Goal: Task Accomplishment & Management: Use online tool/utility

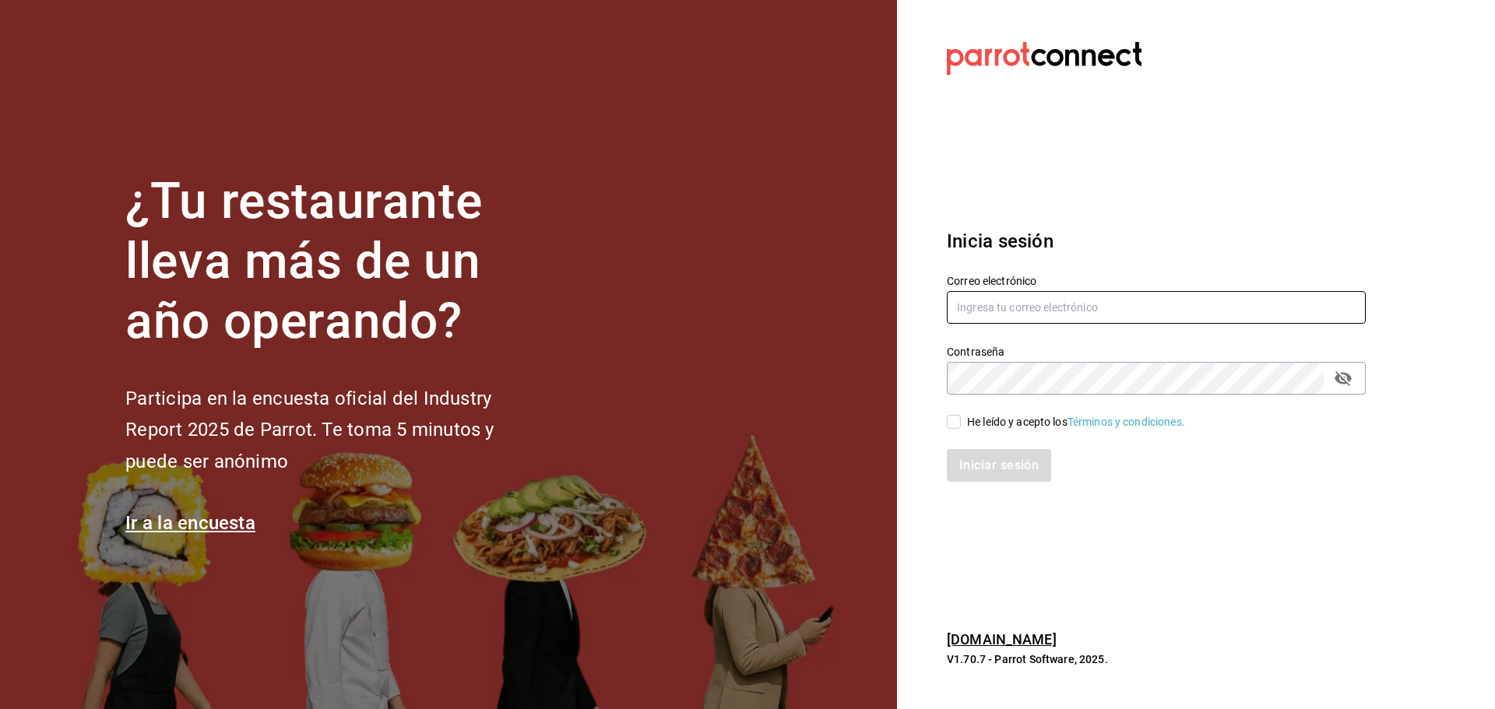
click at [1007, 301] on input "text" at bounding box center [1156, 307] width 419 height 33
type input "G"
type input "gerencia@dominioncondesa.com"
click at [954, 415] on input "He leído y acepto los Términos y condiciones." at bounding box center [954, 422] width 14 height 14
checkbox input "true"
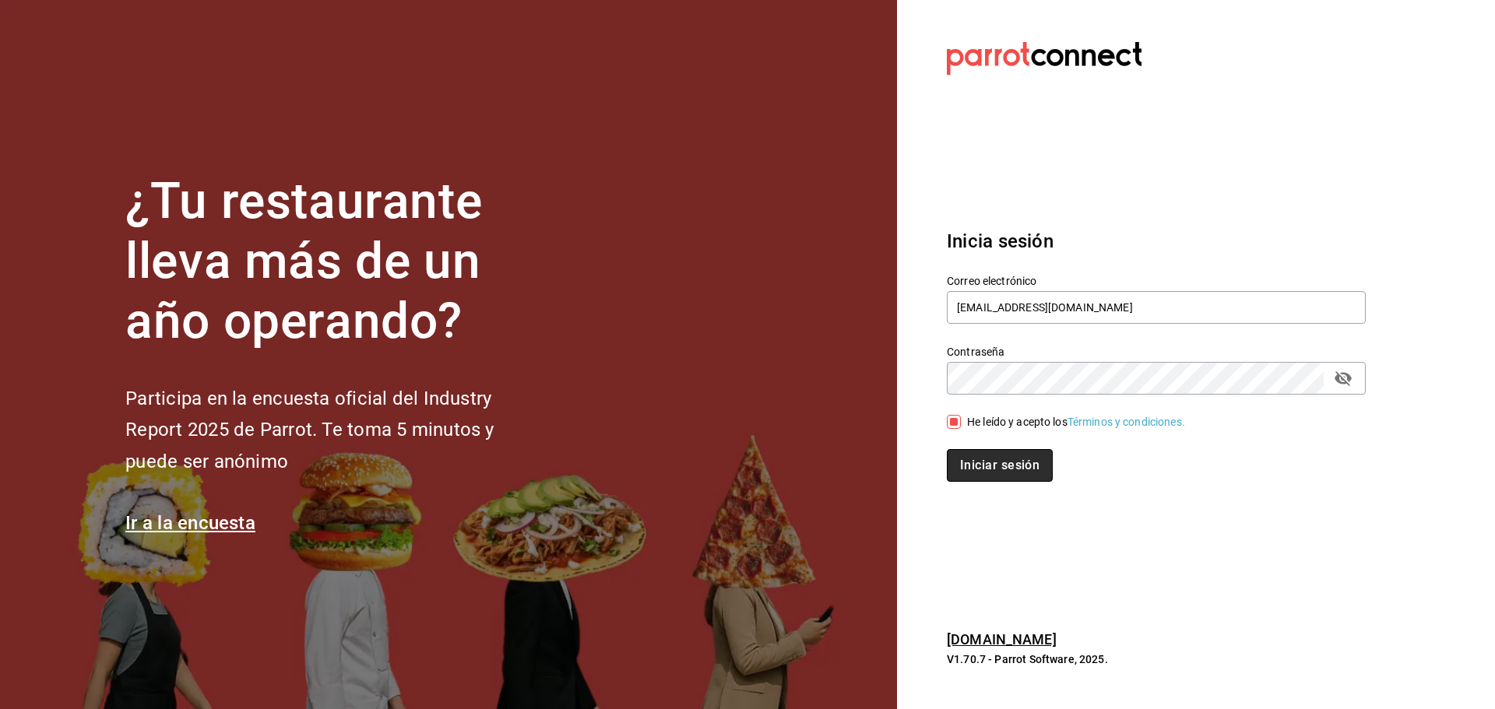
click at [973, 456] on button "Iniciar sesión" at bounding box center [1000, 465] width 106 height 33
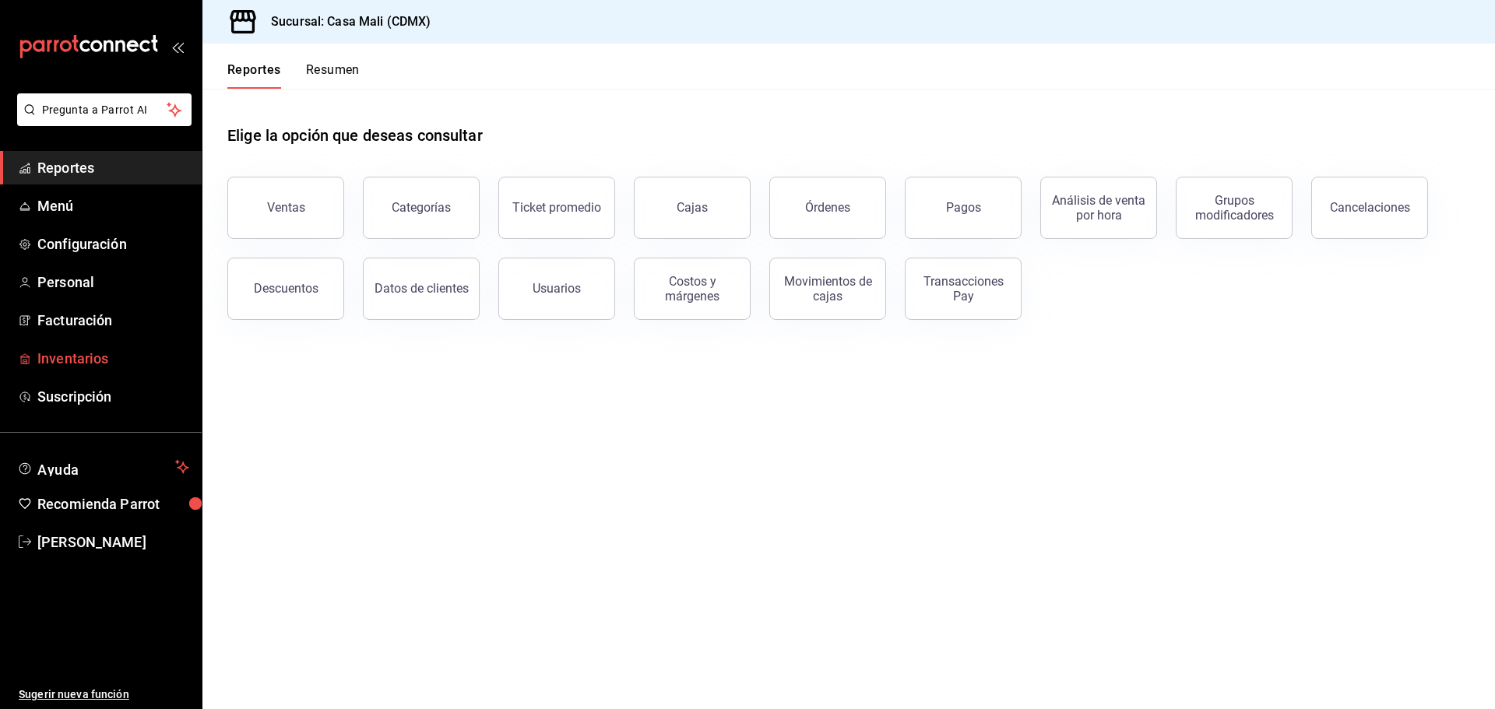
click at [89, 353] on span "Inventarios" at bounding box center [113, 358] width 152 height 21
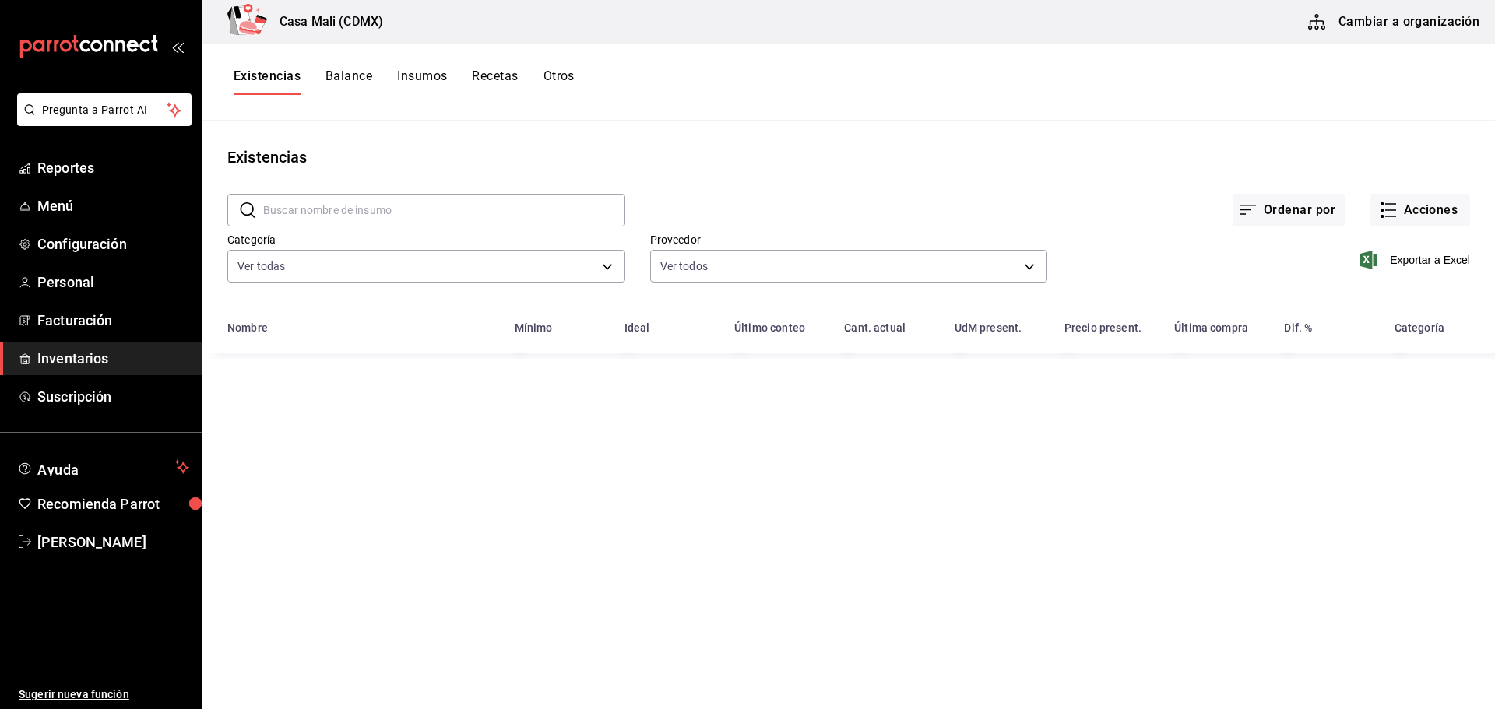
click at [489, 74] on button "Recetas" at bounding box center [495, 82] width 46 height 26
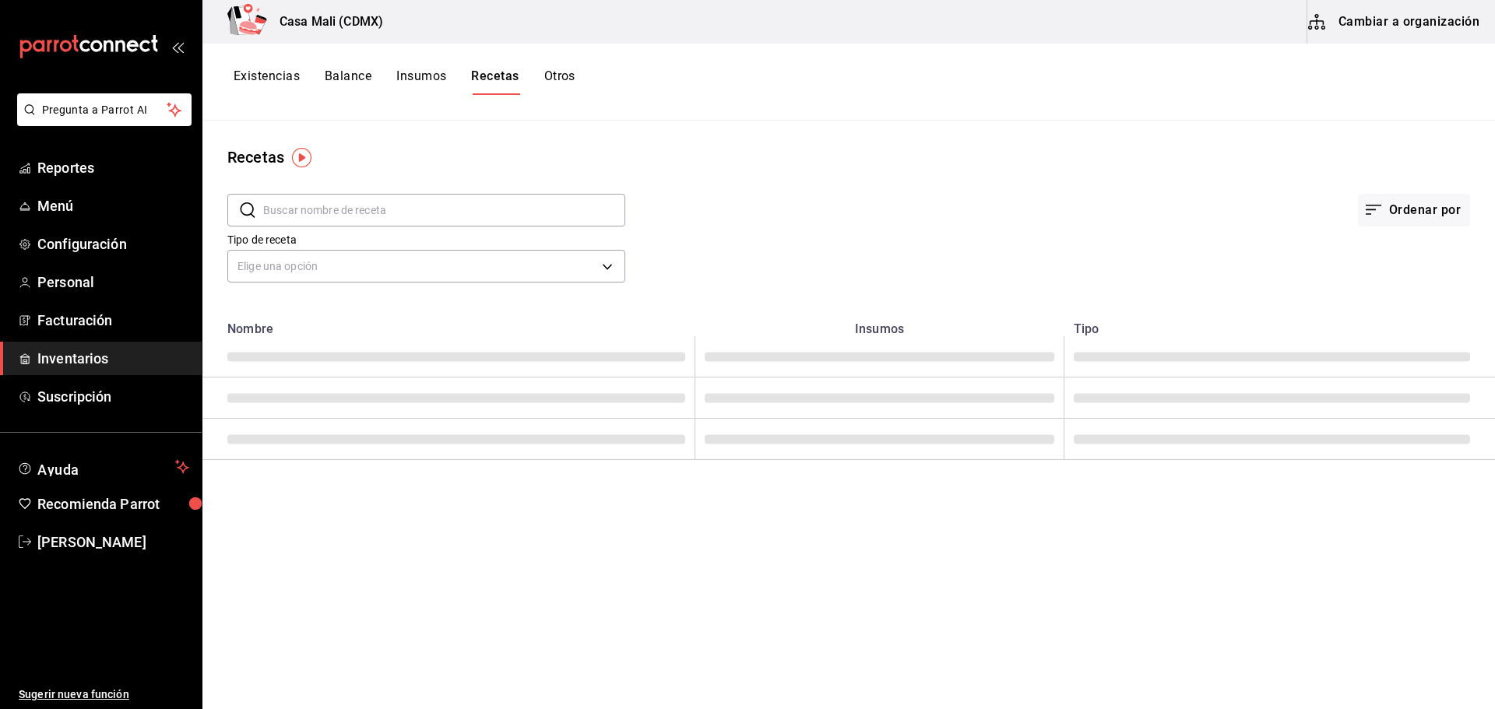
click at [360, 207] on input "text" at bounding box center [444, 210] width 362 height 31
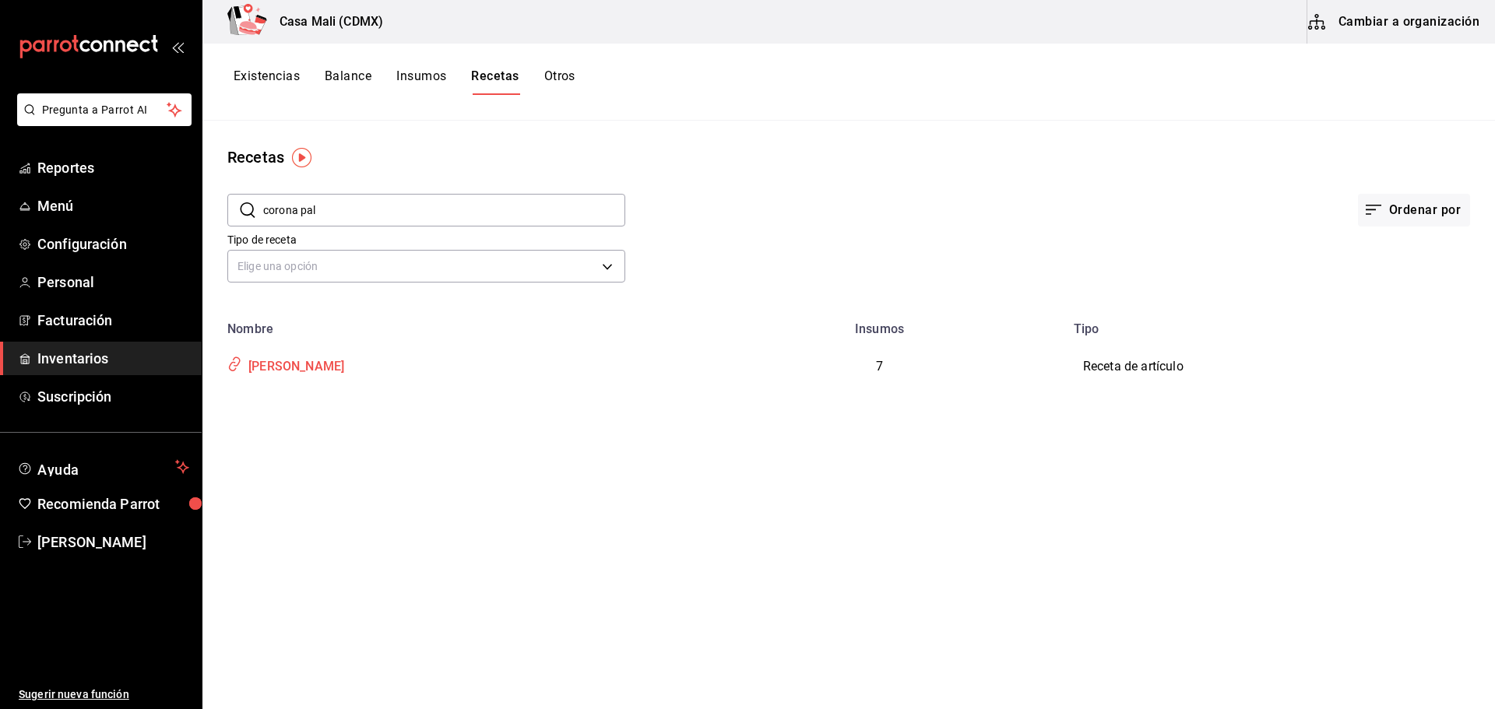
click at [311, 370] on div "[PERSON_NAME]" at bounding box center [293, 364] width 102 height 24
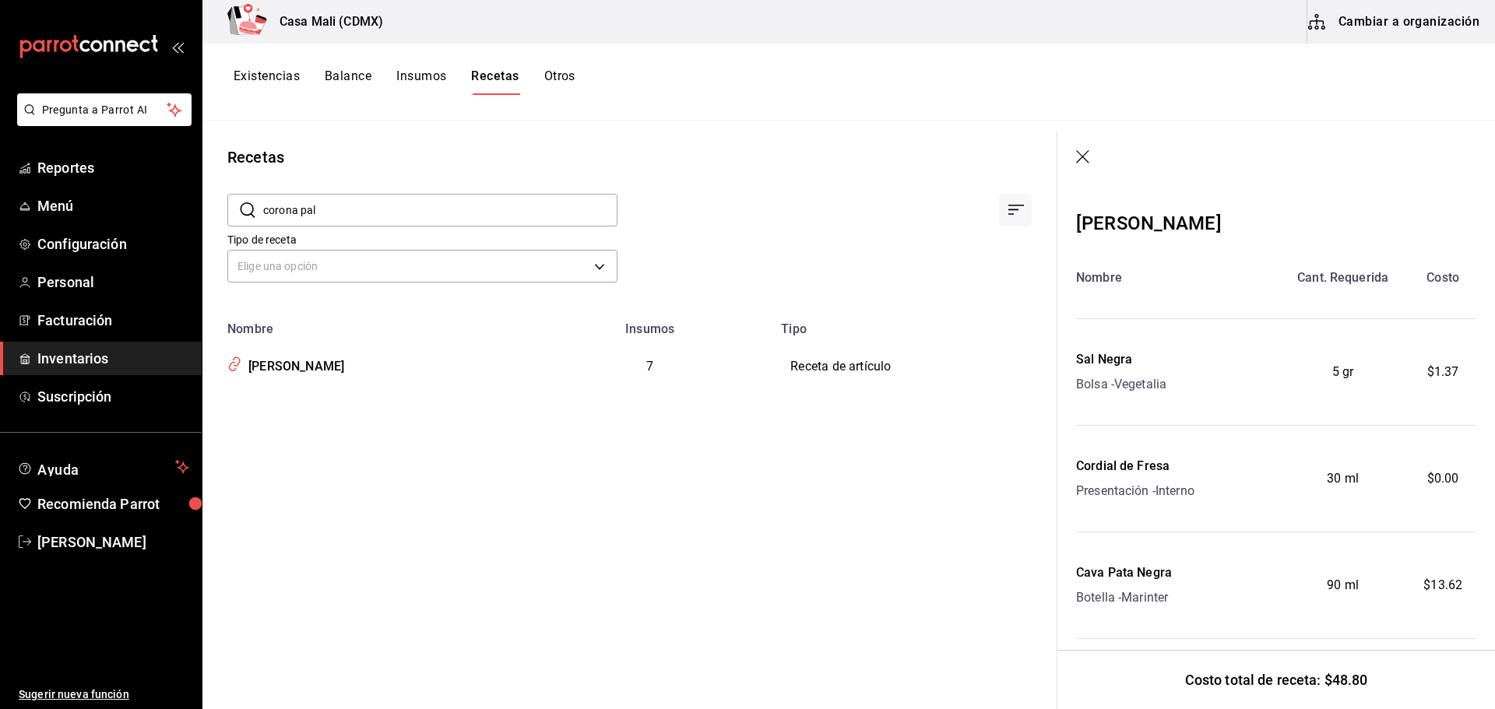
drag, startPoint x: 333, startPoint y: 214, endPoint x: 262, endPoint y: 216, distance: 71.6
click at [262, 216] on div "​ corona pal ​" at bounding box center [422, 210] width 390 height 33
click at [301, 486] on div "BOHEMIA COCKTAIL" at bounding box center [304, 486] width 125 height 24
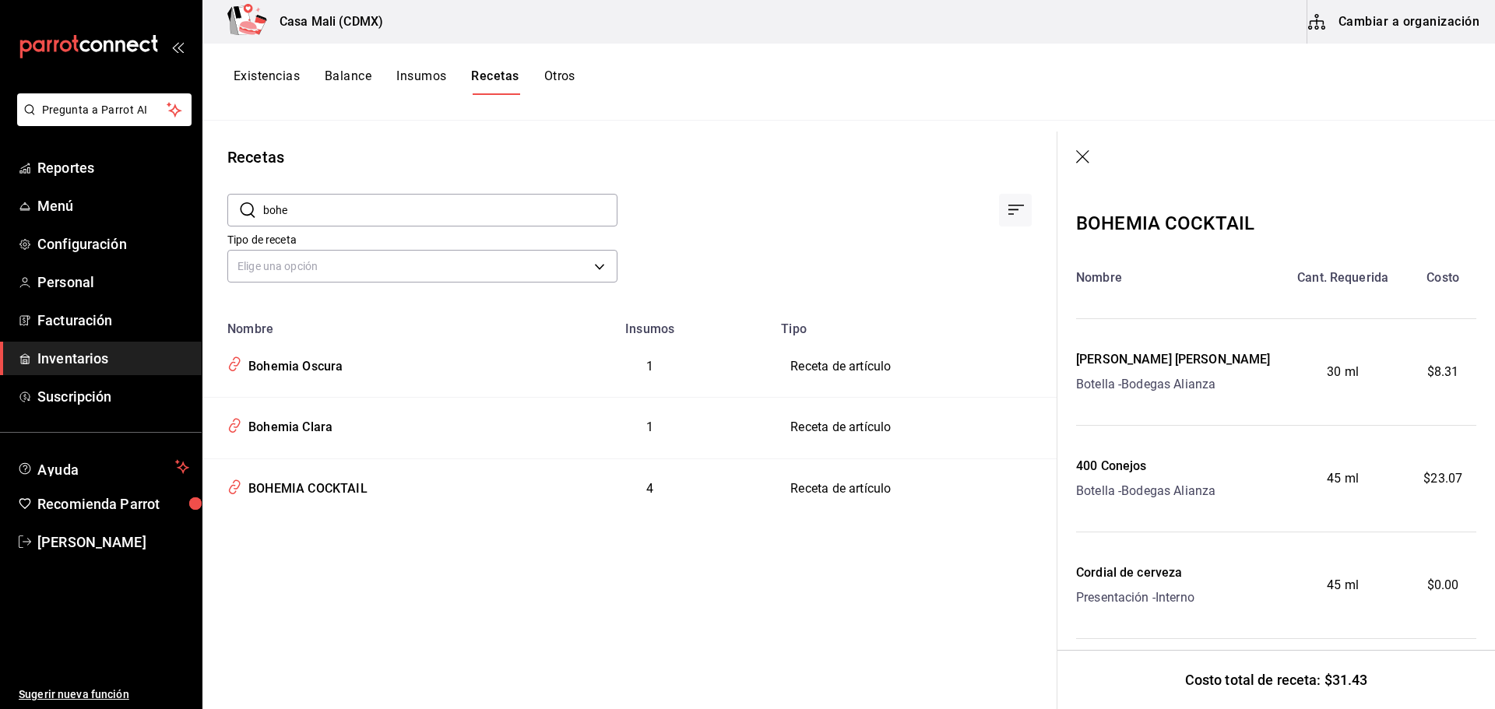
drag, startPoint x: 304, startPoint y: 197, endPoint x: 259, endPoint y: 207, distance: 46.3
click at [259, 207] on div "​ [PERSON_NAME] ​" at bounding box center [422, 210] width 390 height 33
click at [282, 360] on div "Hethe Mineral" at bounding box center [285, 364] width 87 height 24
click at [294, 366] on div "Hethe Mineral" at bounding box center [285, 364] width 87 height 24
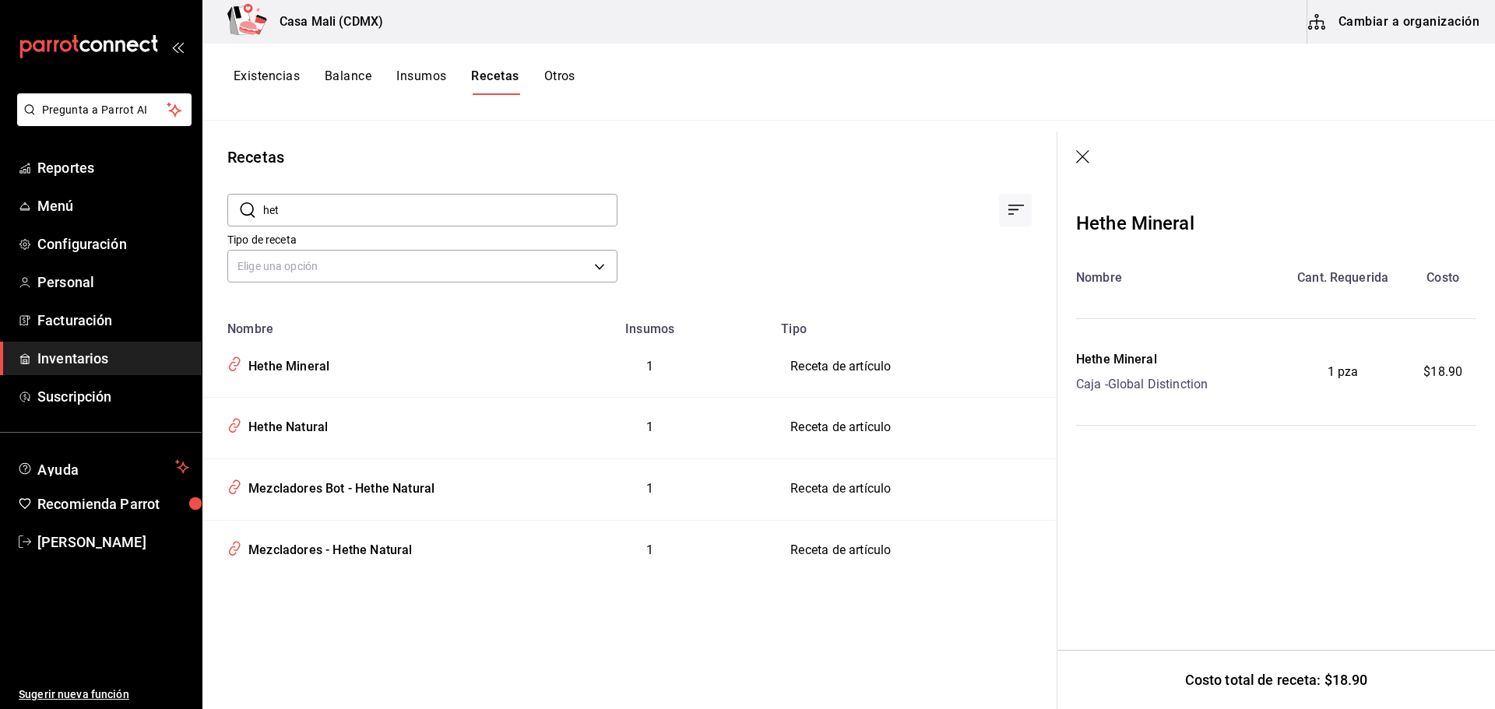
drag, startPoint x: 284, startPoint y: 215, endPoint x: 247, endPoint y: 216, distance: 37.4
click at [247, 216] on div "​ het ​" at bounding box center [422, 210] width 390 height 33
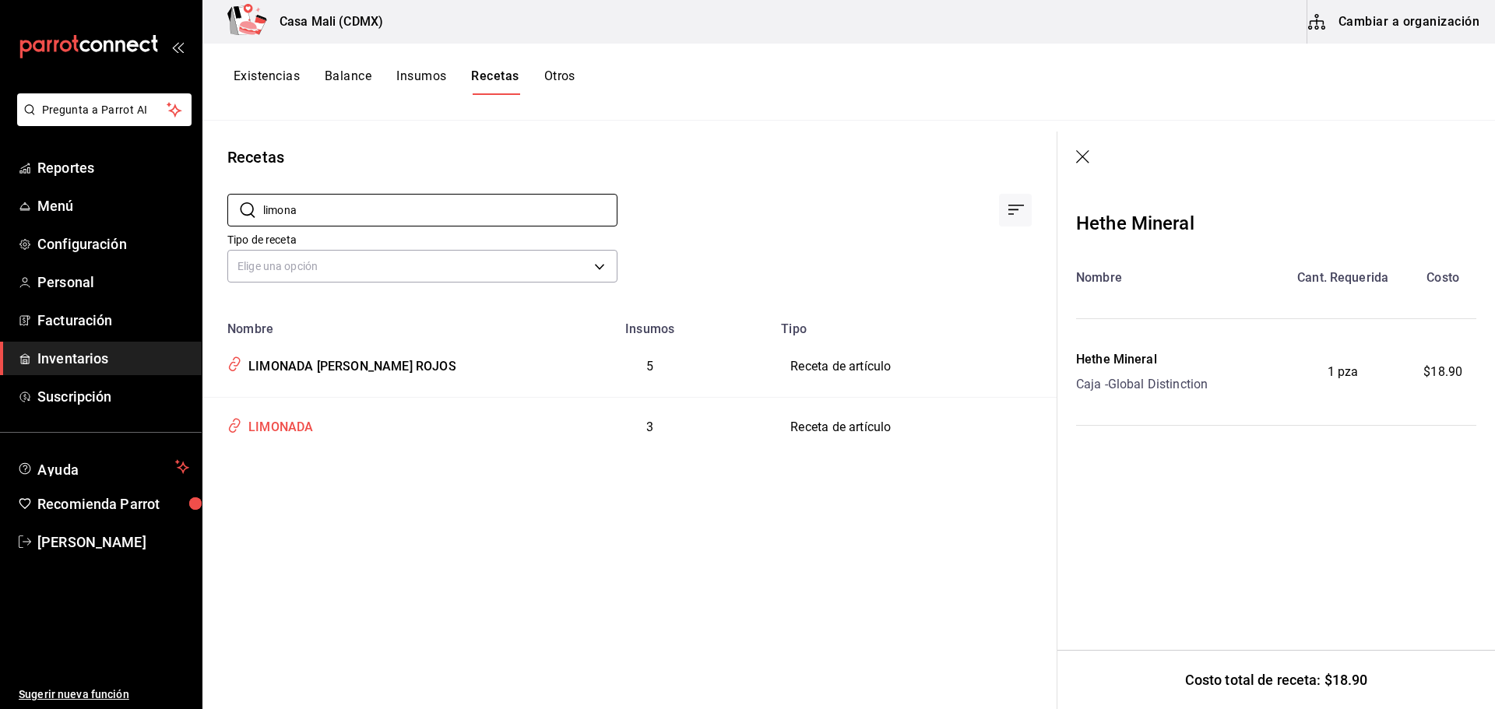
click at [295, 419] on div "LIMONADA" at bounding box center [277, 425] width 71 height 24
click at [296, 425] on div "LIMONADA" at bounding box center [277, 425] width 71 height 24
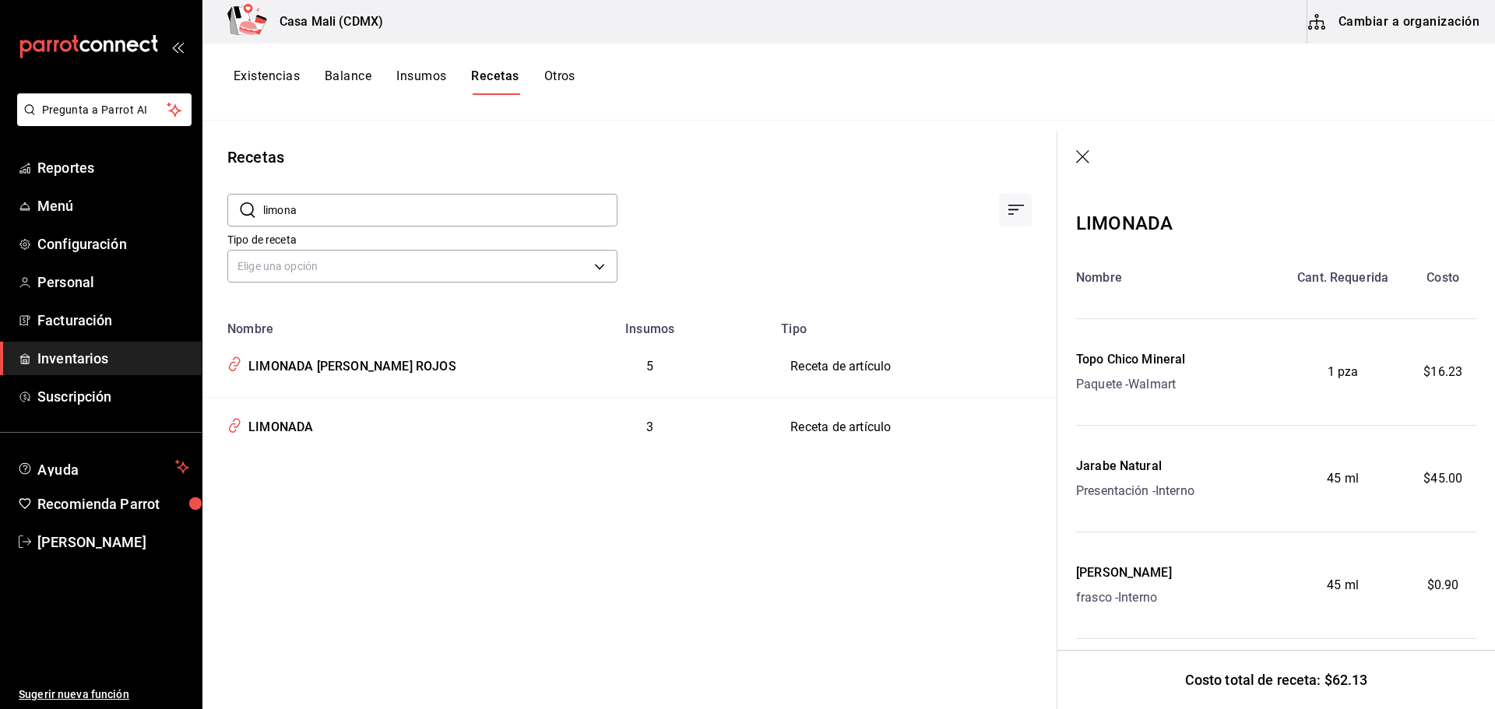
drag, startPoint x: 306, startPoint y: 208, endPoint x: 259, endPoint y: 215, distance: 47.2
click at [259, 215] on div "​ limona ​" at bounding box center [422, 210] width 390 height 33
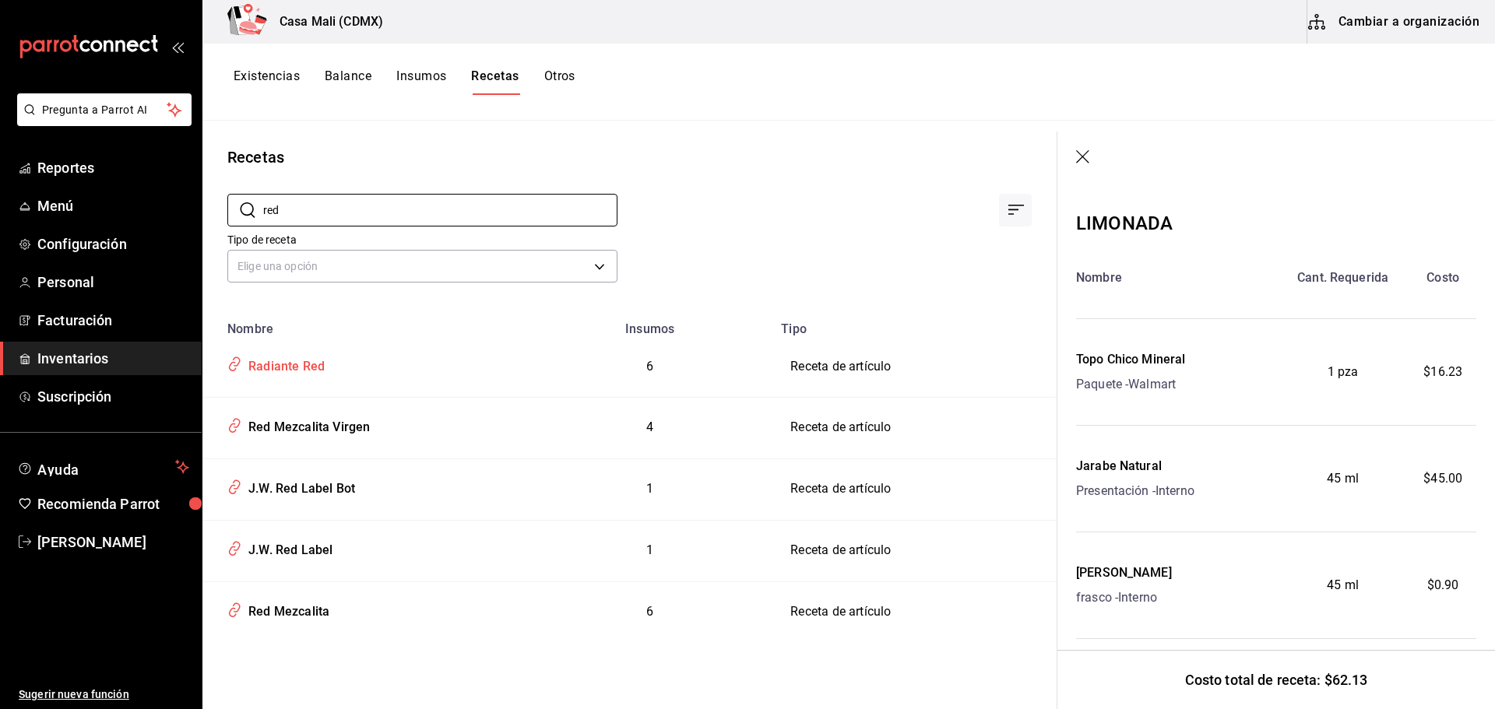
click at [309, 370] on div "Radiante Red" at bounding box center [283, 364] width 83 height 24
drag, startPoint x: 298, startPoint y: 216, endPoint x: 244, endPoint y: 213, distance: 53.9
click at [244, 213] on div "​ red ​" at bounding box center [422, 210] width 390 height 33
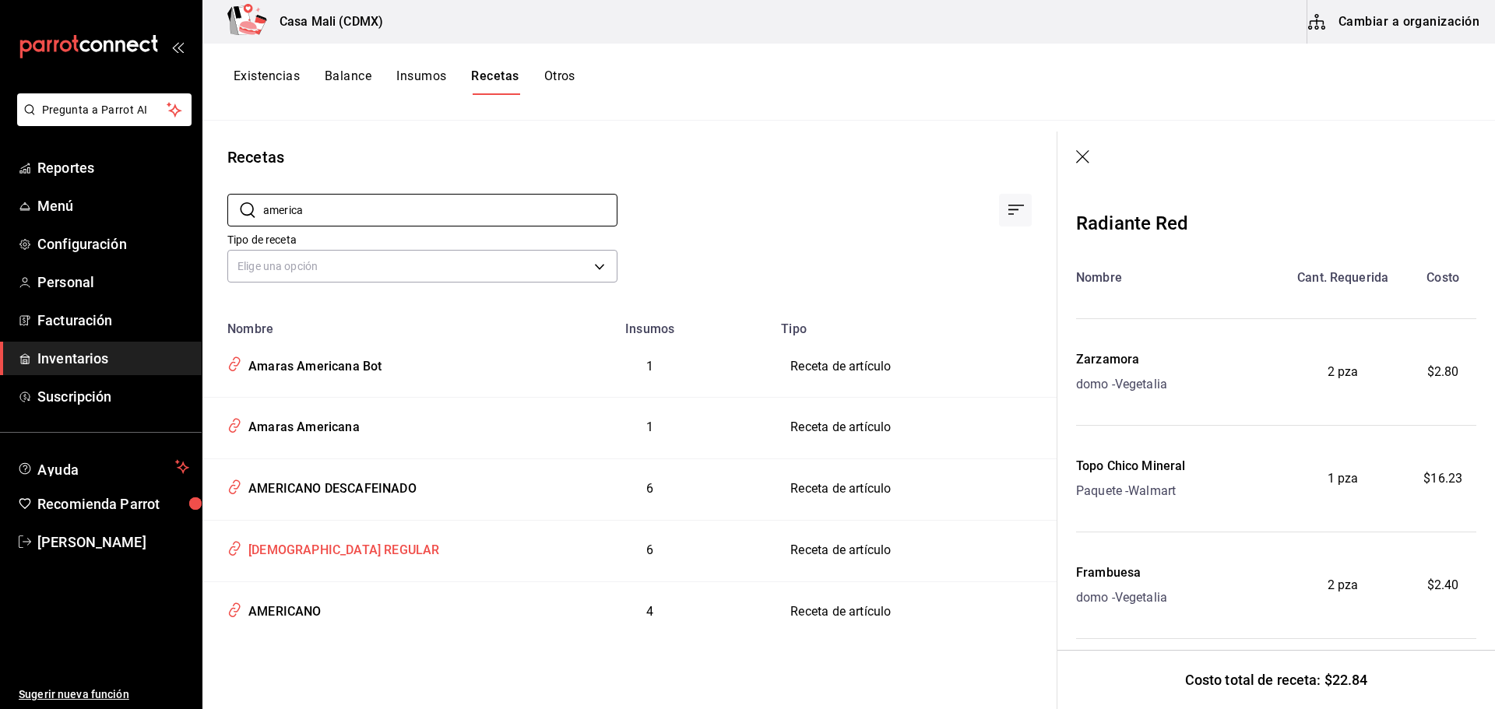
click at [350, 542] on div "[DEMOGRAPHIC_DATA] REGULAR" at bounding box center [340, 548] width 197 height 24
click at [353, 547] on div "[DEMOGRAPHIC_DATA] REGULAR" at bounding box center [340, 548] width 197 height 24
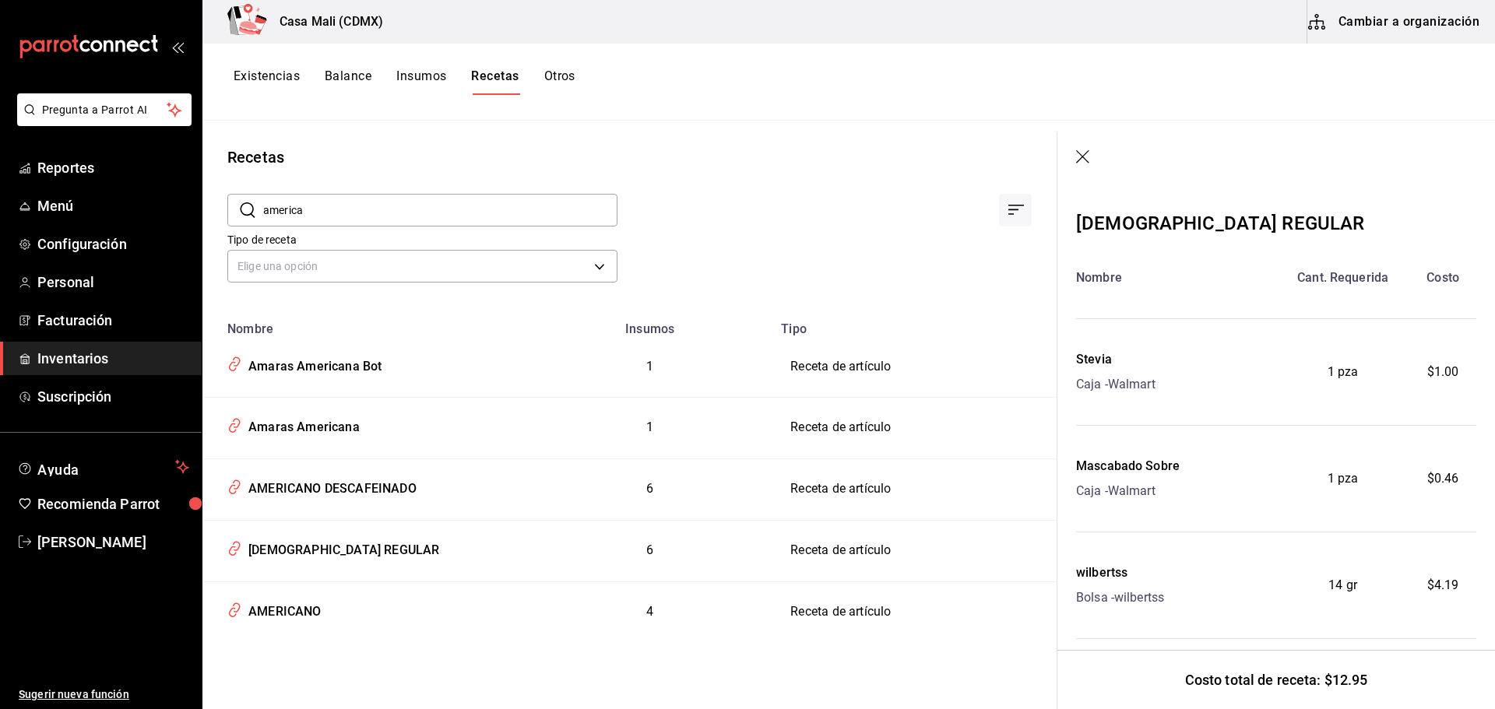
drag, startPoint x: 308, startPoint y: 206, endPoint x: 256, endPoint y: 212, distance: 51.7
click at [256, 212] on div "​ america ​" at bounding box center [422, 210] width 390 height 33
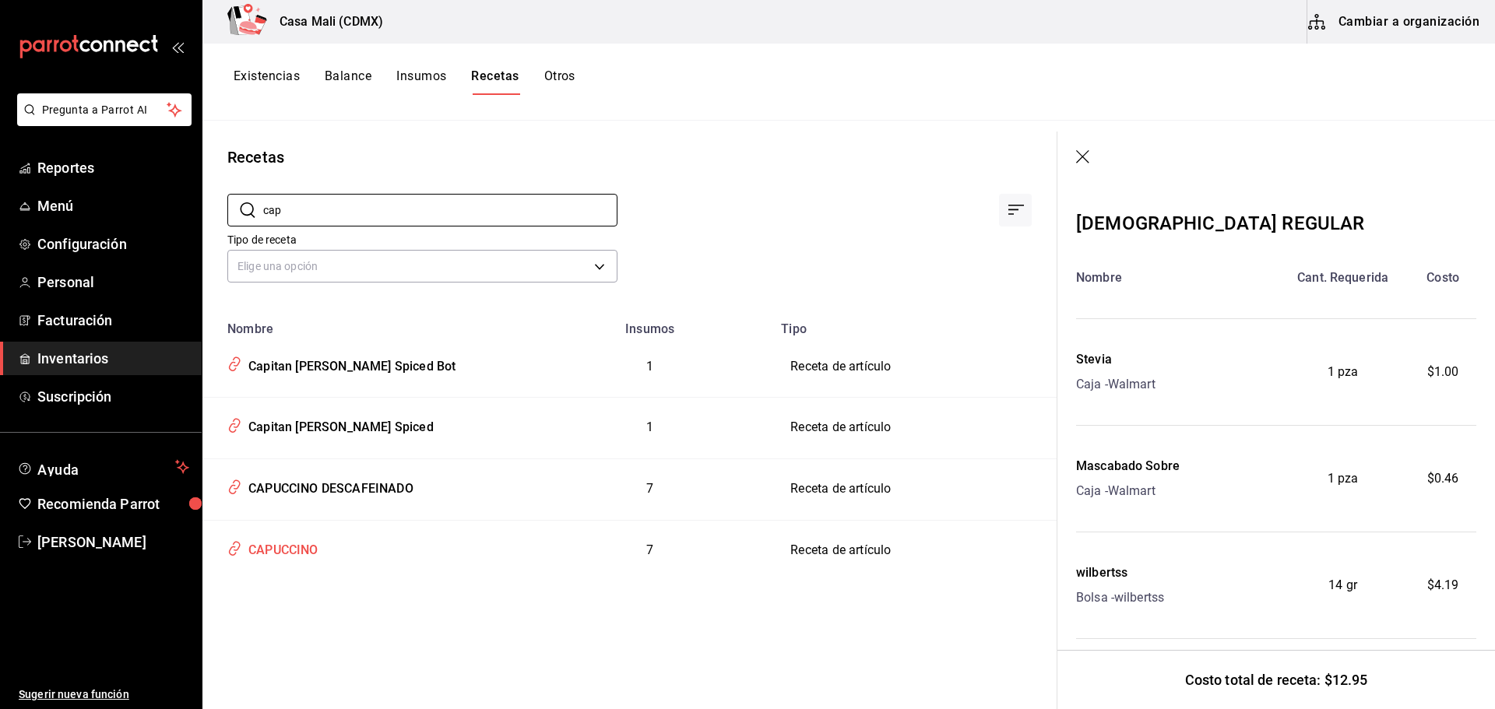
click at [301, 554] on div "CAPUCCINO" at bounding box center [280, 548] width 76 height 24
drag, startPoint x: 302, startPoint y: 208, endPoint x: 257, endPoint y: 213, distance: 45.4
click at [257, 213] on div "​ cap ​" at bounding box center [422, 210] width 390 height 33
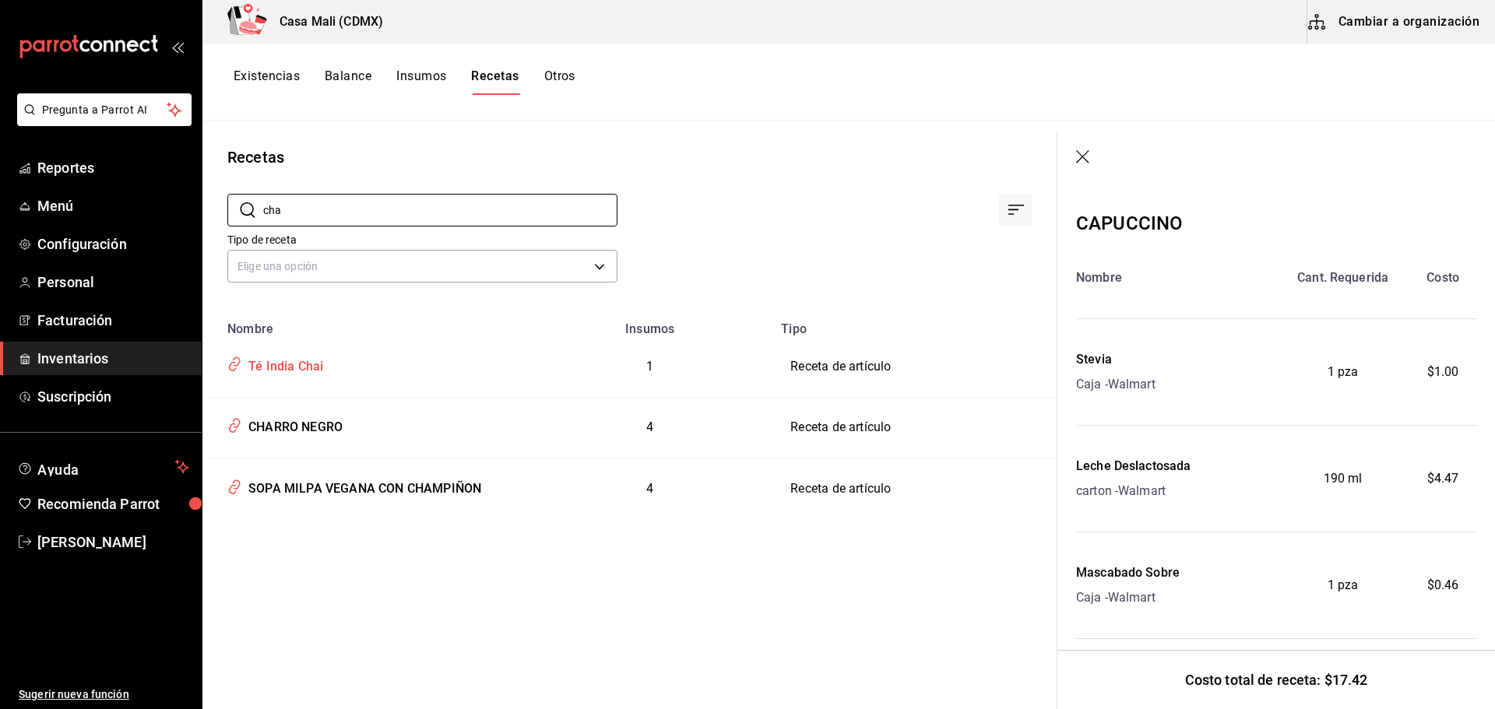
click at [279, 369] on div "Té India Chai" at bounding box center [282, 364] width 81 height 24
click at [301, 368] on div "Té India Chai" at bounding box center [282, 364] width 81 height 24
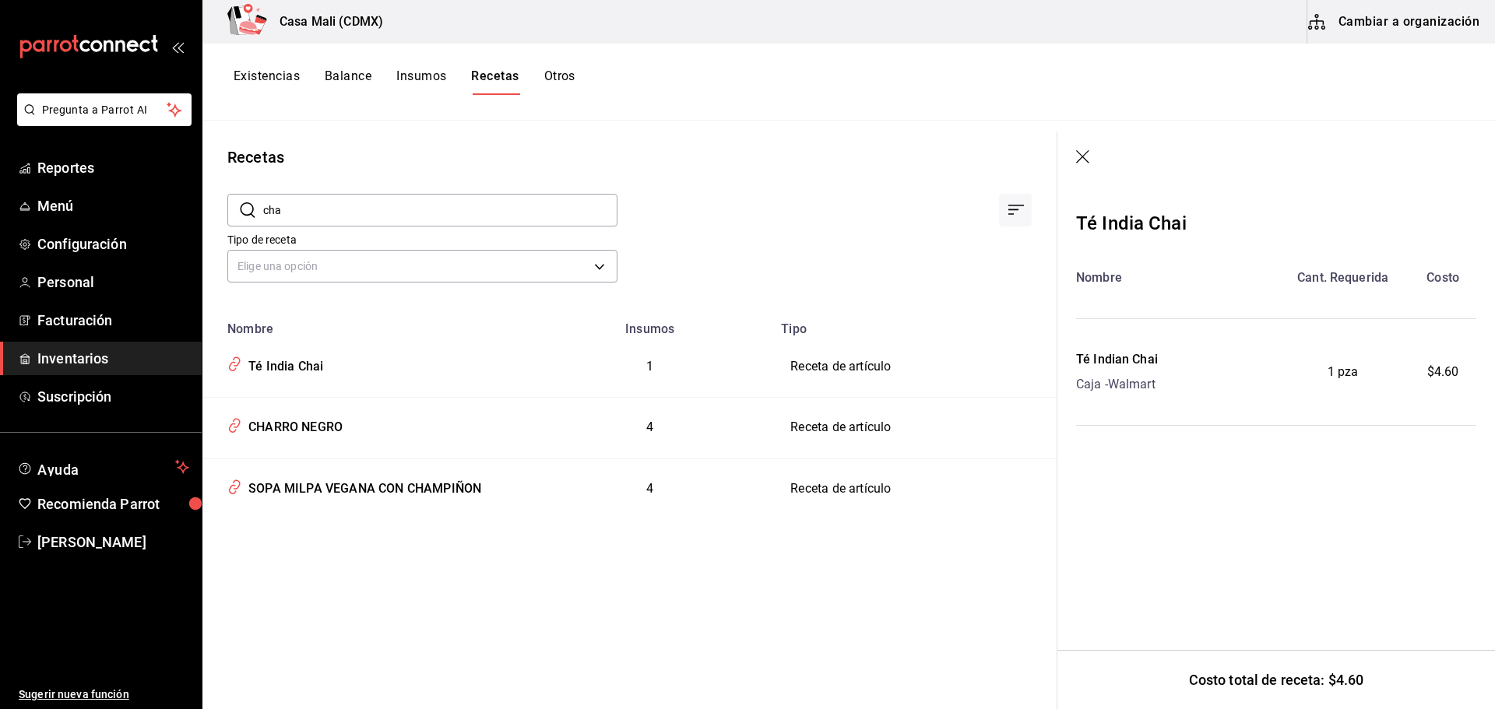
drag, startPoint x: 309, startPoint y: 217, endPoint x: 261, endPoint y: 214, distance: 48.4
click at [261, 214] on div "​ cha ​" at bounding box center [422, 210] width 390 height 33
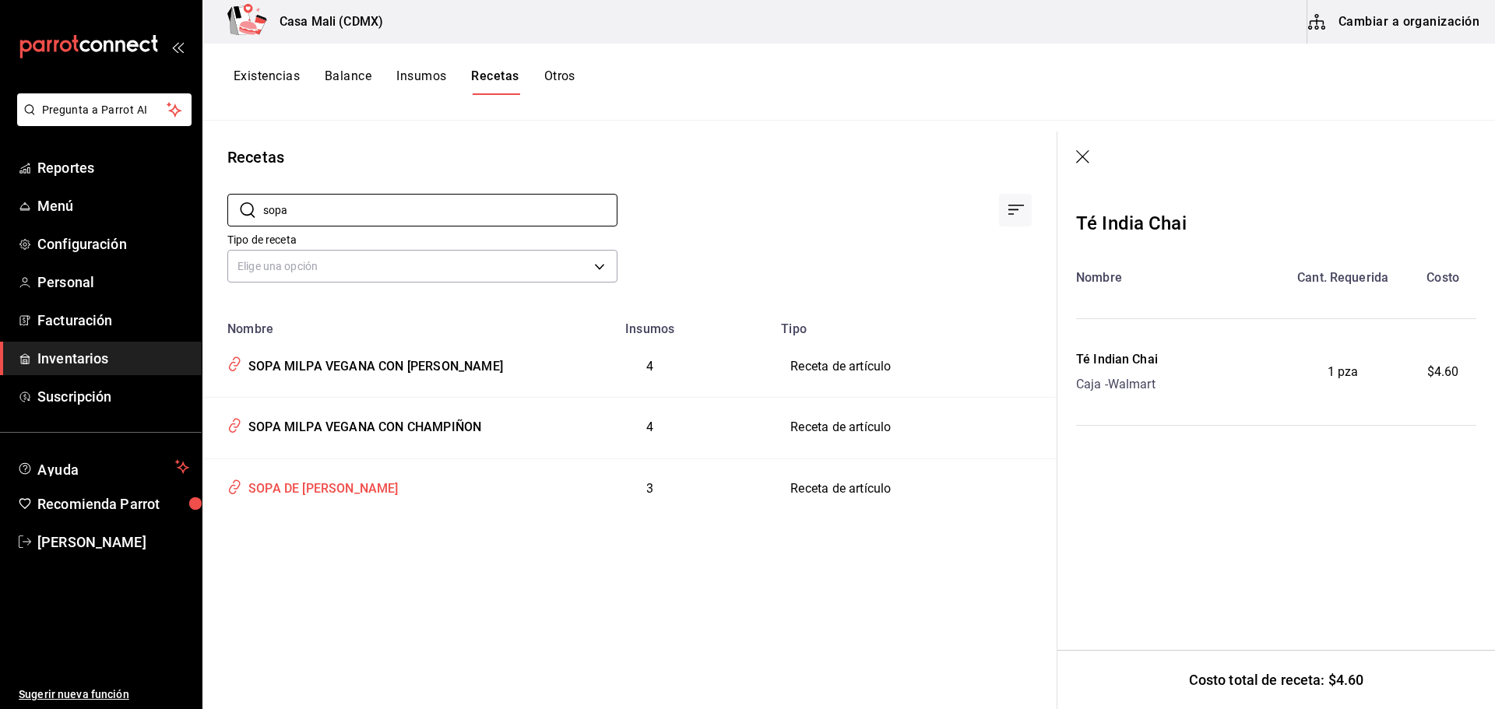
click at [340, 498] on div "SOPA DE [PERSON_NAME]" at bounding box center [320, 486] width 156 height 24
click at [332, 498] on div "SOPA DE [PERSON_NAME]" at bounding box center [320, 486] width 156 height 24
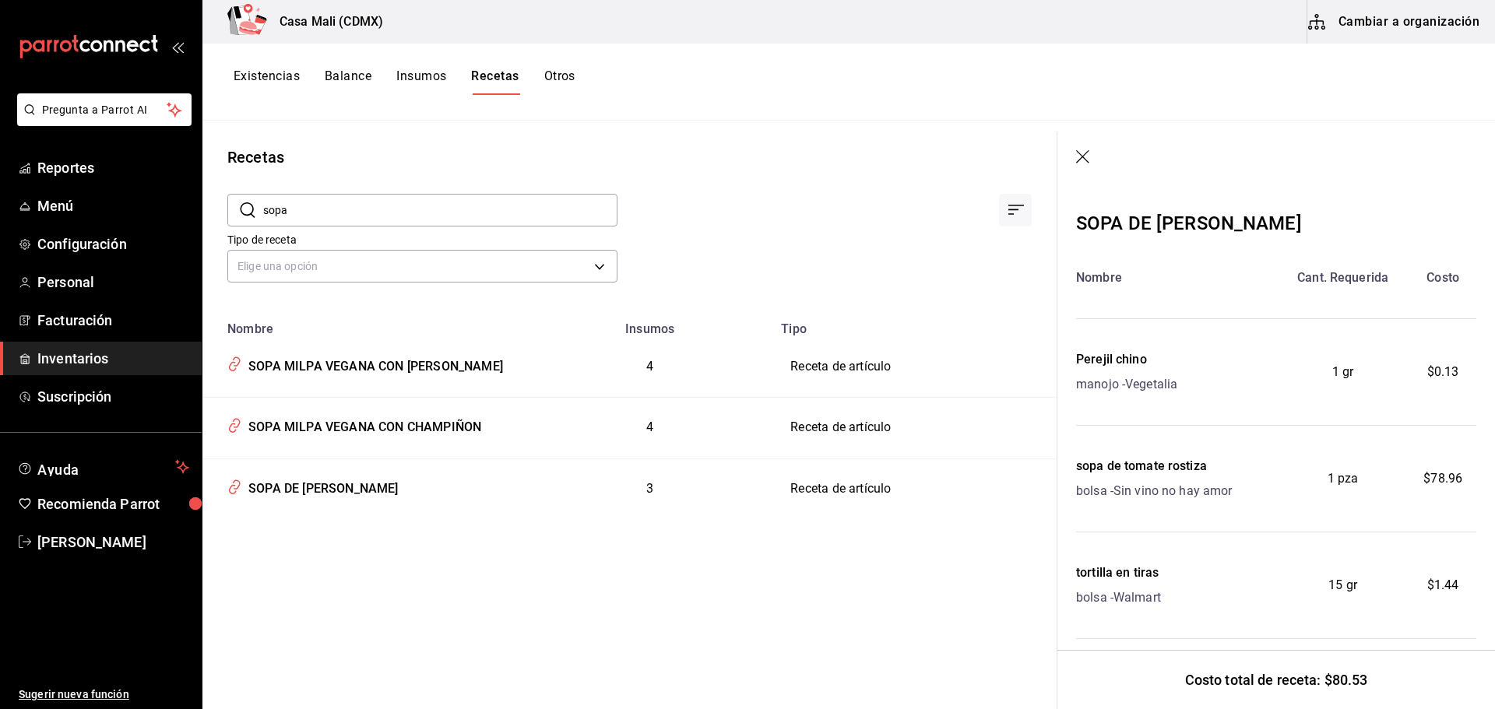
drag, startPoint x: 300, startPoint y: 209, endPoint x: 256, endPoint y: 218, distance: 44.4
click at [257, 217] on div "​ sopa ​" at bounding box center [422, 210] width 390 height 33
click at [304, 542] on div "PAN [PERSON_NAME]" at bounding box center [307, 548] width 130 height 24
click at [304, 546] on div "PAN [PERSON_NAME]" at bounding box center [307, 548] width 130 height 24
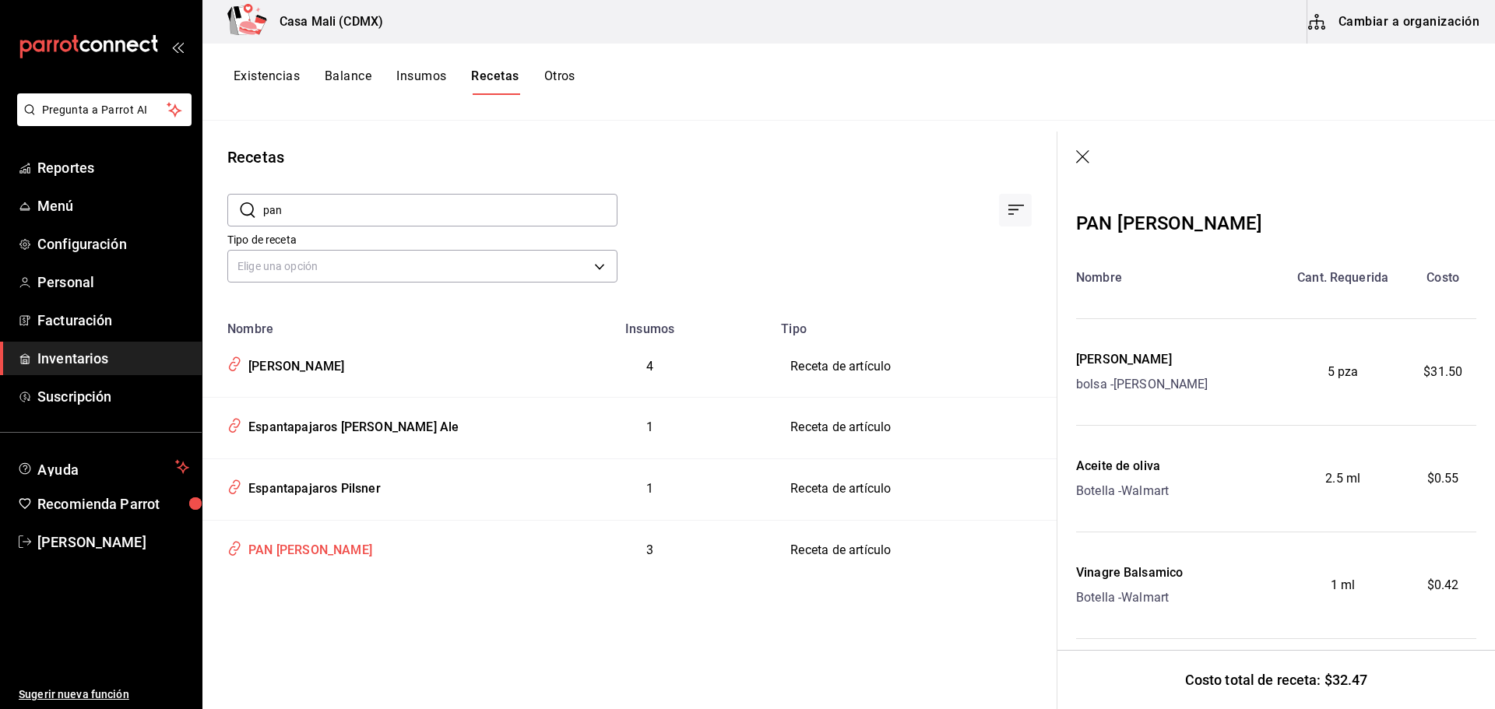
click at [304, 546] on div "PAN [PERSON_NAME]" at bounding box center [307, 548] width 130 height 24
drag, startPoint x: 291, startPoint y: 210, endPoint x: 263, endPoint y: 220, distance: 29.5
click at [263, 220] on input "pan" at bounding box center [440, 210] width 354 height 31
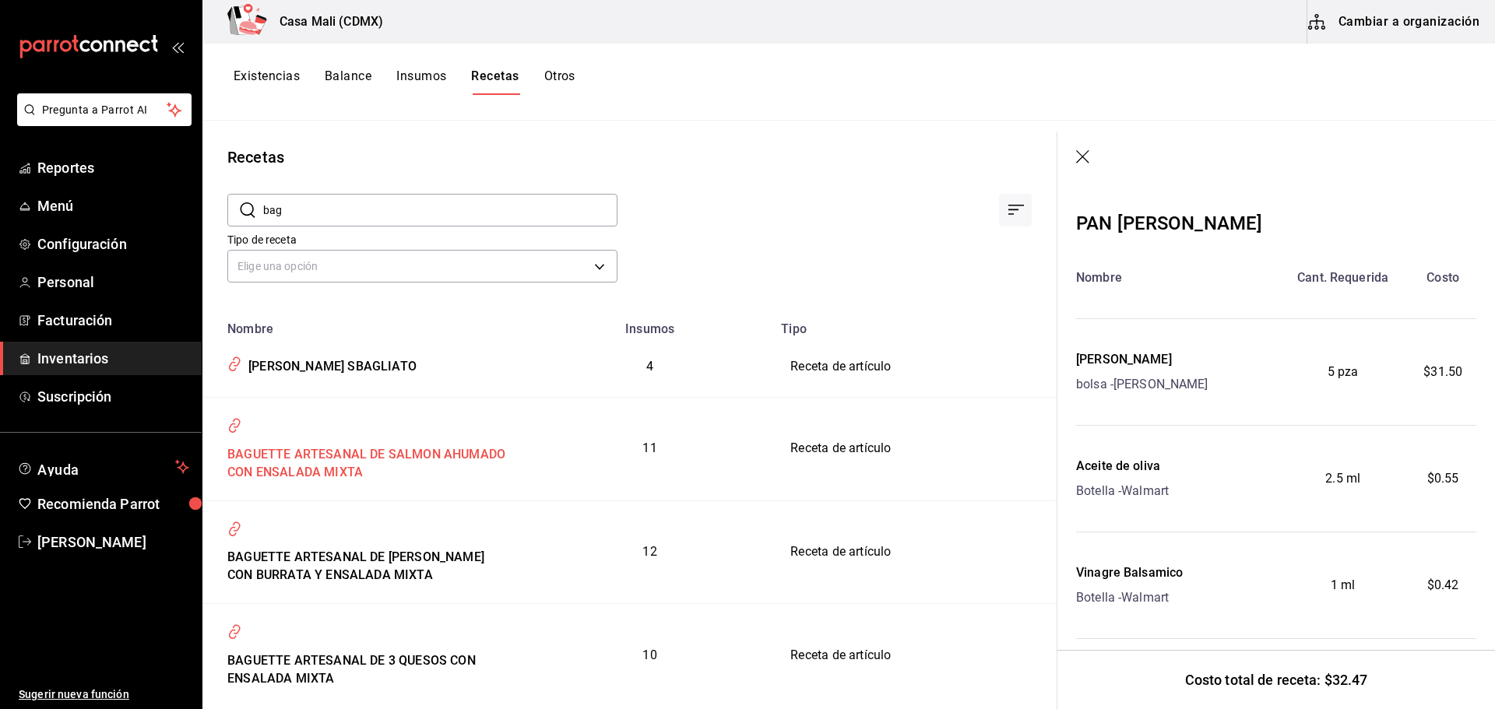
click at [358, 459] on div "BAGUETTE ARTESANAL DE SALMON AHUMADO CON ENSALADA MIXTA" at bounding box center [365, 461] width 288 height 42
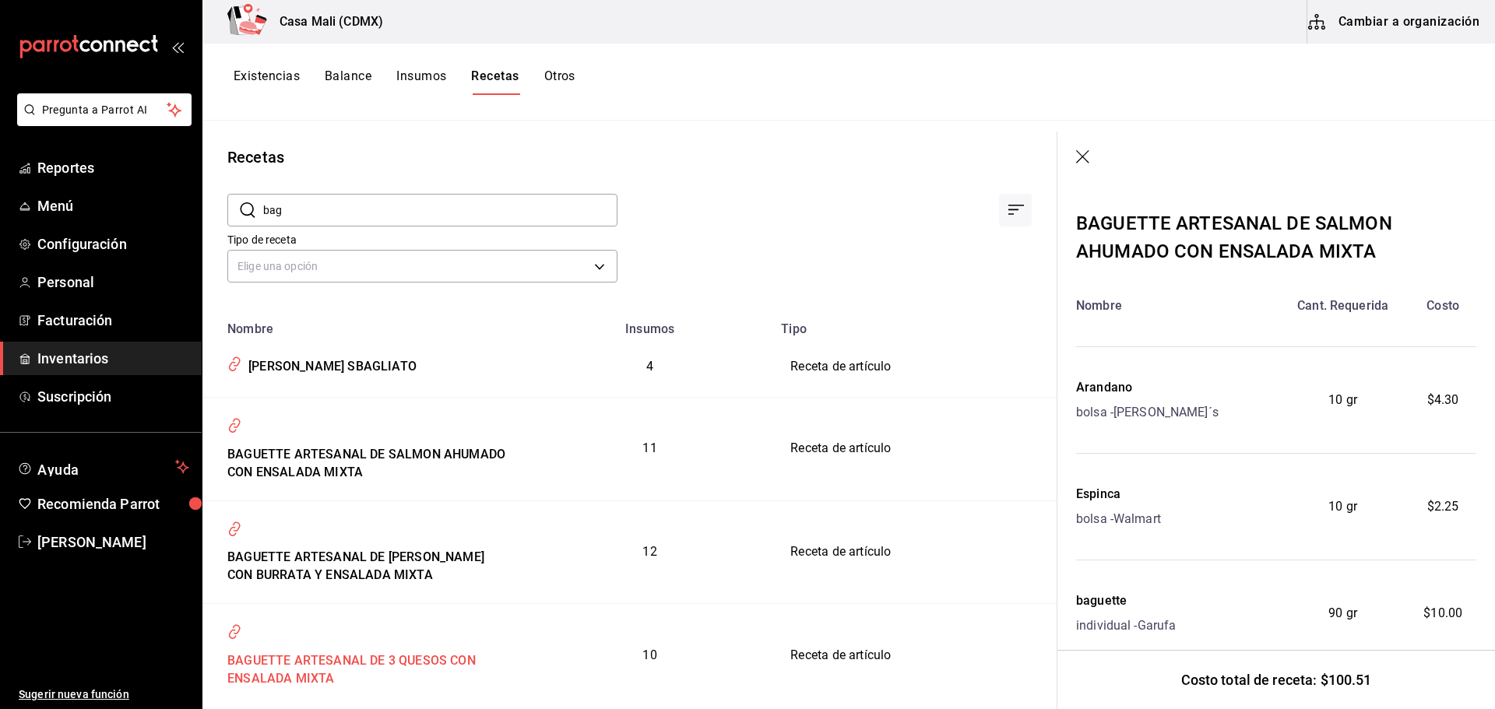
click at [364, 656] on div "BAGUETTE ARTESANAL DE 3 QUESOS CON ENSALADA MIXTA" at bounding box center [365, 667] width 288 height 42
drag, startPoint x: 289, startPoint y: 203, endPoint x: 260, endPoint y: 212, distance: 30.1
click at [260, 212] on div "​ bag ​" at bounding box center [422, 210] width 390 height 33
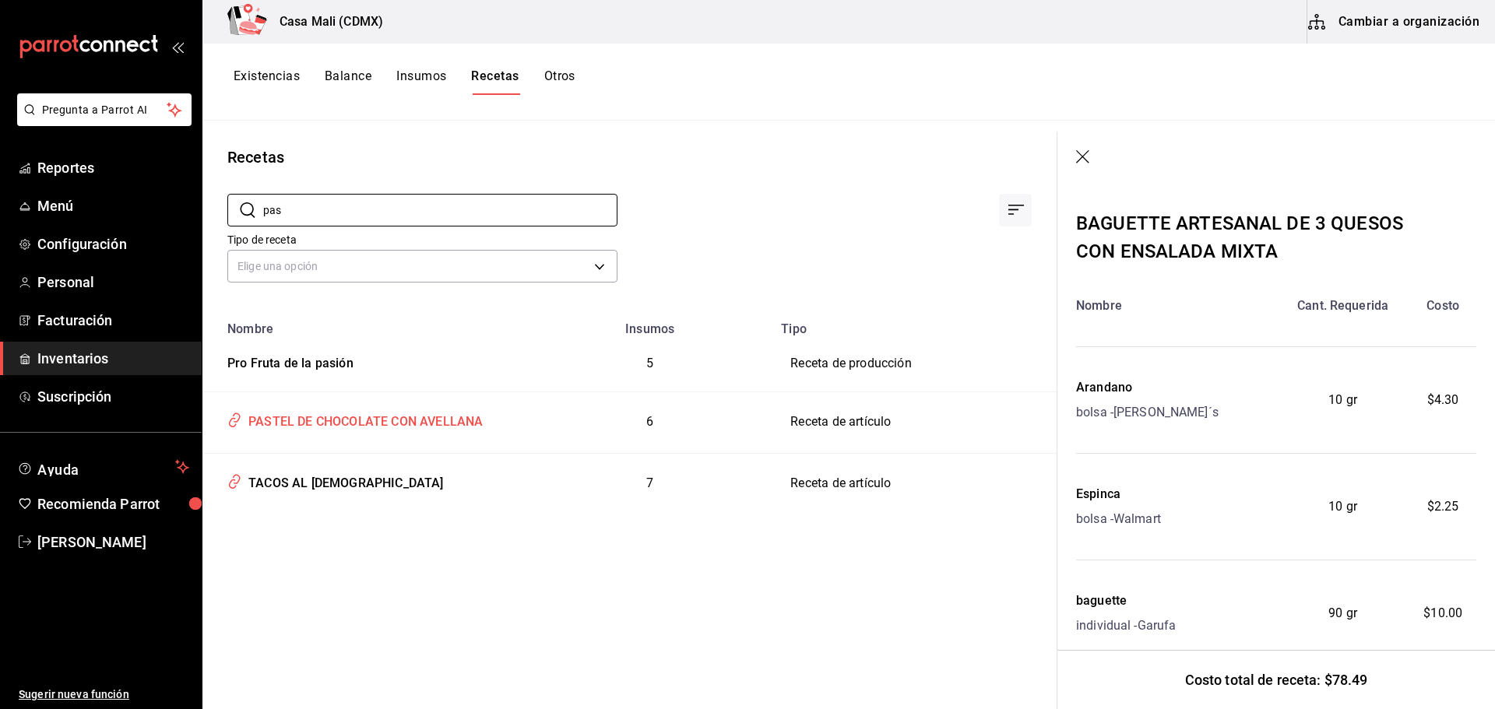
type input "pas"
click at [291, 413] on div "PASTEL DE CHOCOLATE CON AVELLANA" at bounding box center [362, 419] width 241 height 24
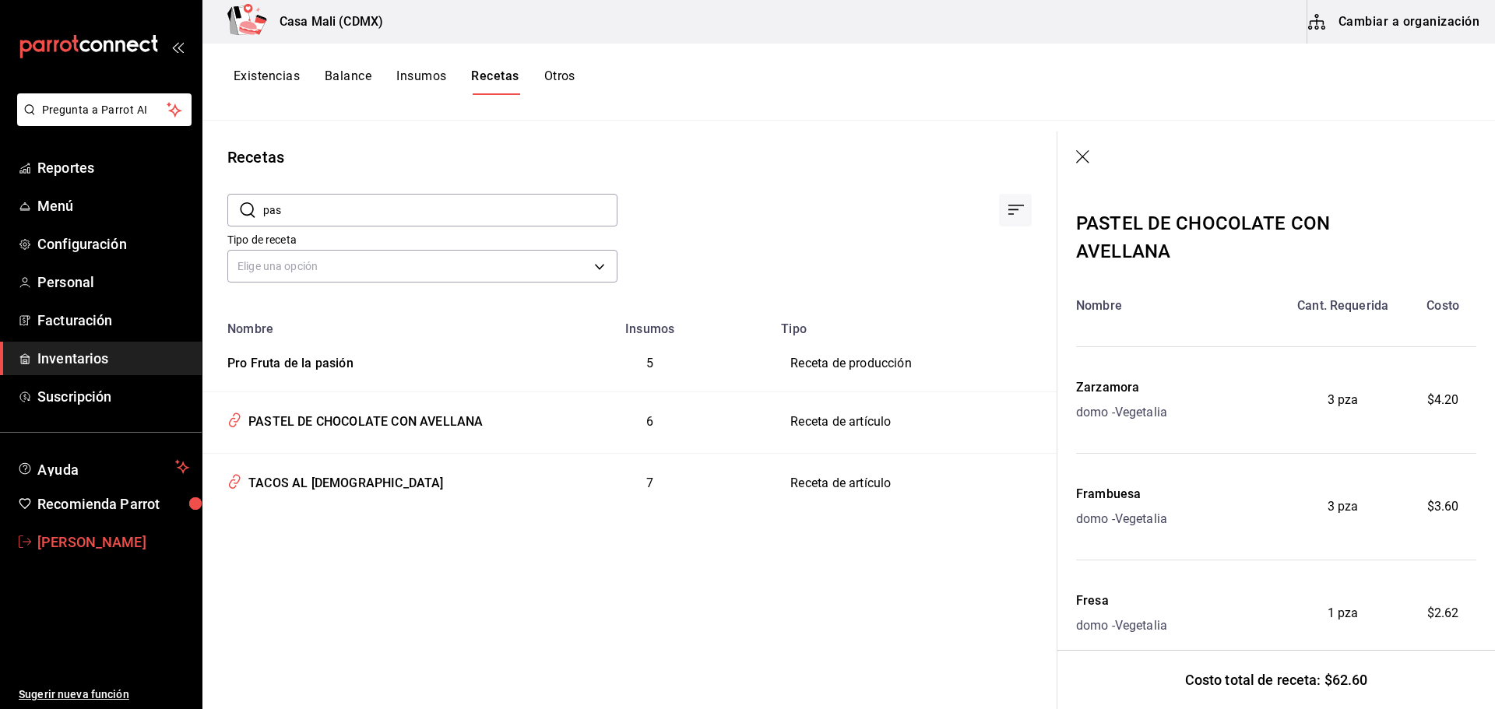
click at [125, 542] on span "[PERSON_NAME]" at bounding box center [113, 542] width 152 height 21
